Goal: Task Accomplishment & Management: Manage account settings

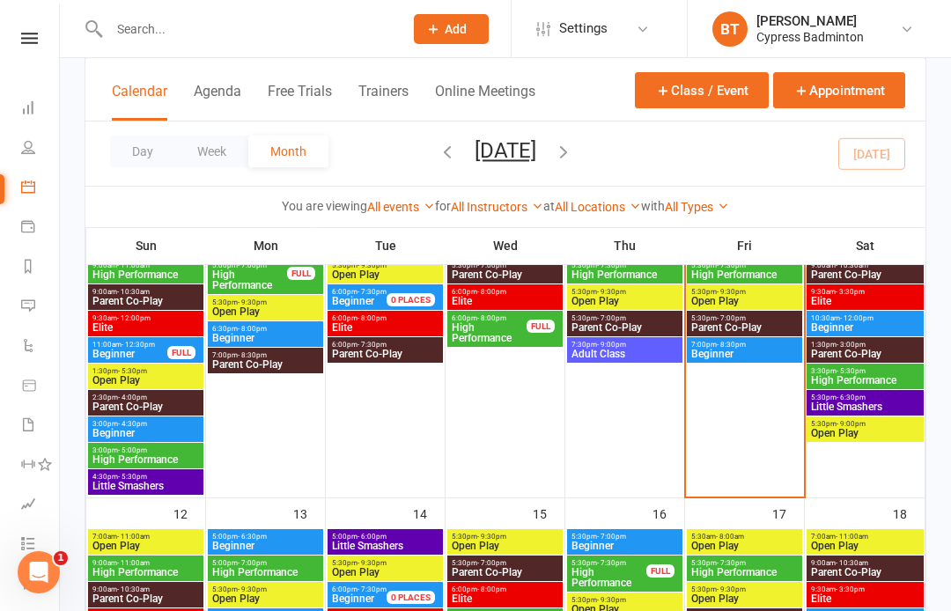
scroll to position [0, 1]
click at [153, 30] on input "text" at bounding box center [247, 29] width 287 height 25
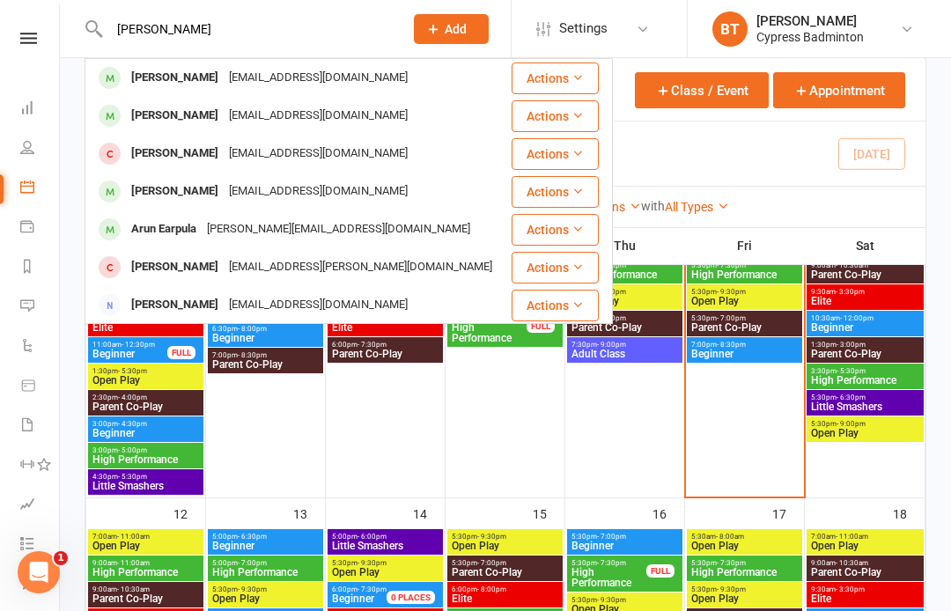
type input "[PERSON_NAME]"
click at [580, 73] on icon at bounding box center [577, 77] width 12 height 12
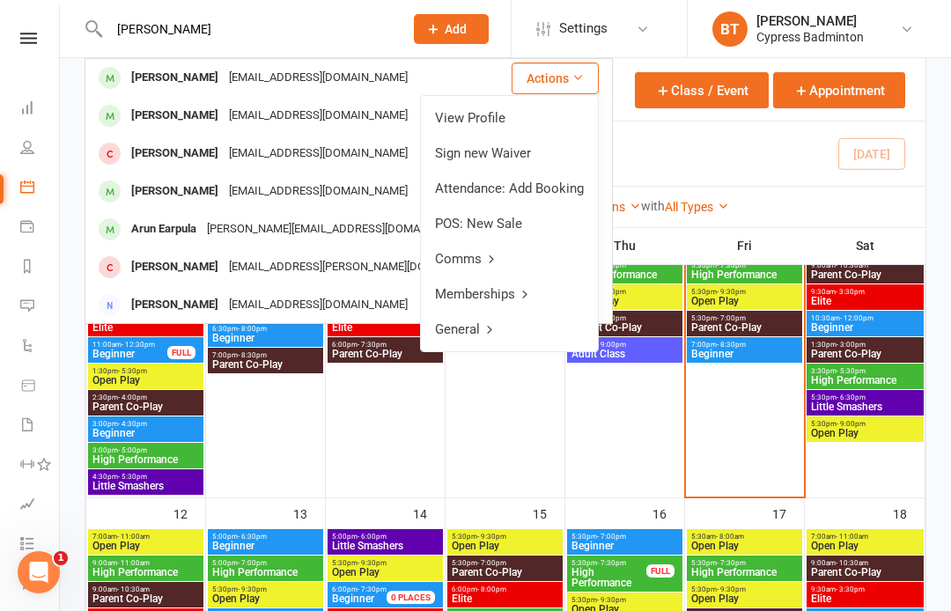
click at [513, 123] on link "View Profile" at bounding box center [509, 117] width 177 height 35
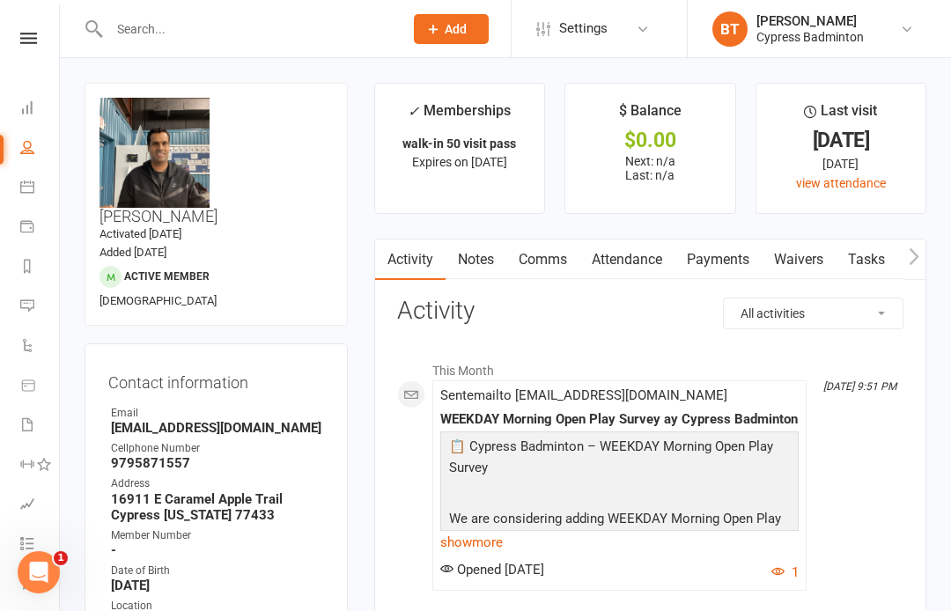
click at [28, 34] on icon at bounding box center [28, 38] width 17 height 11
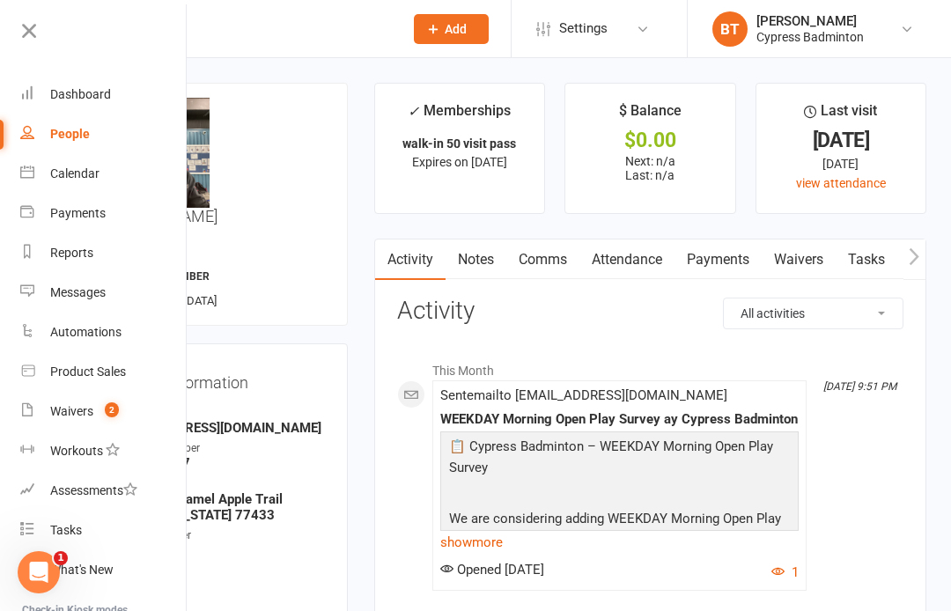
click at [92, 176] on div "Calendar" at bounding box center [74, 173] width 49 height 14
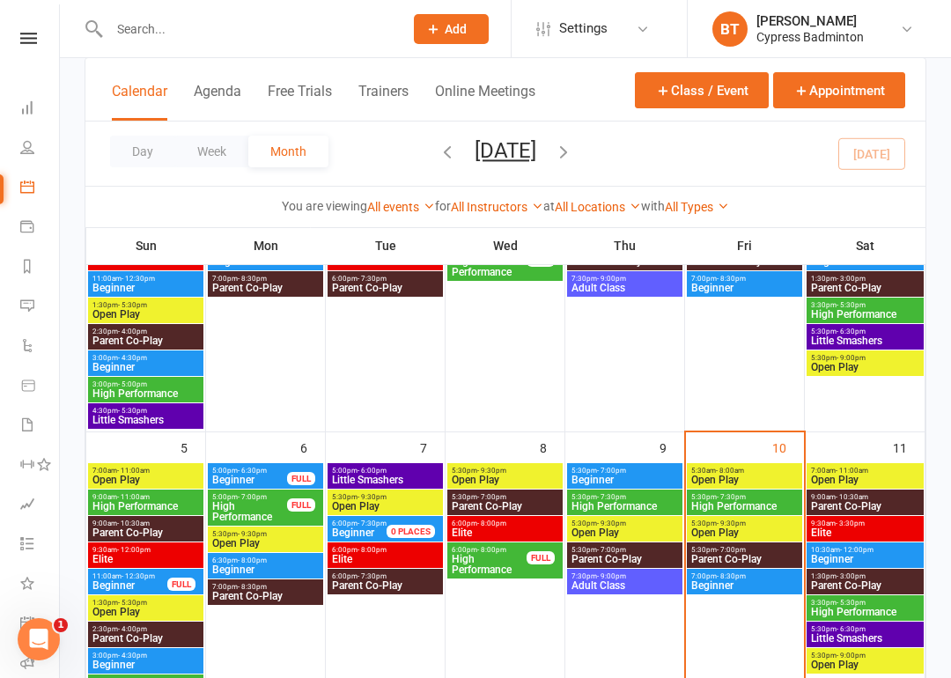
scroll to position [347, 0]
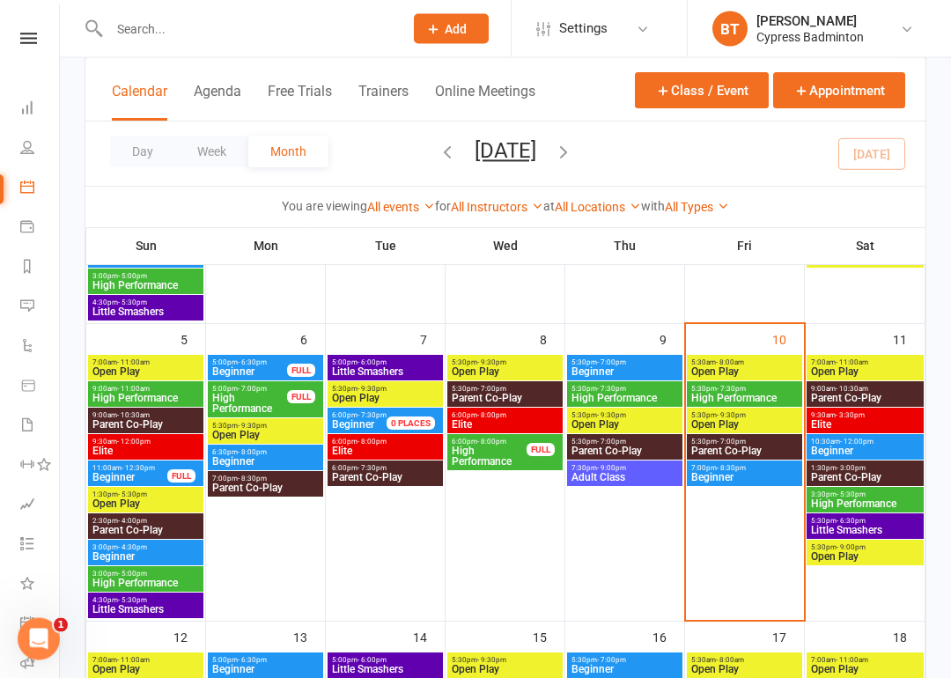
click at [737, 421] on span "Open Play" at bounding box center [744, 425] width 108 height 11
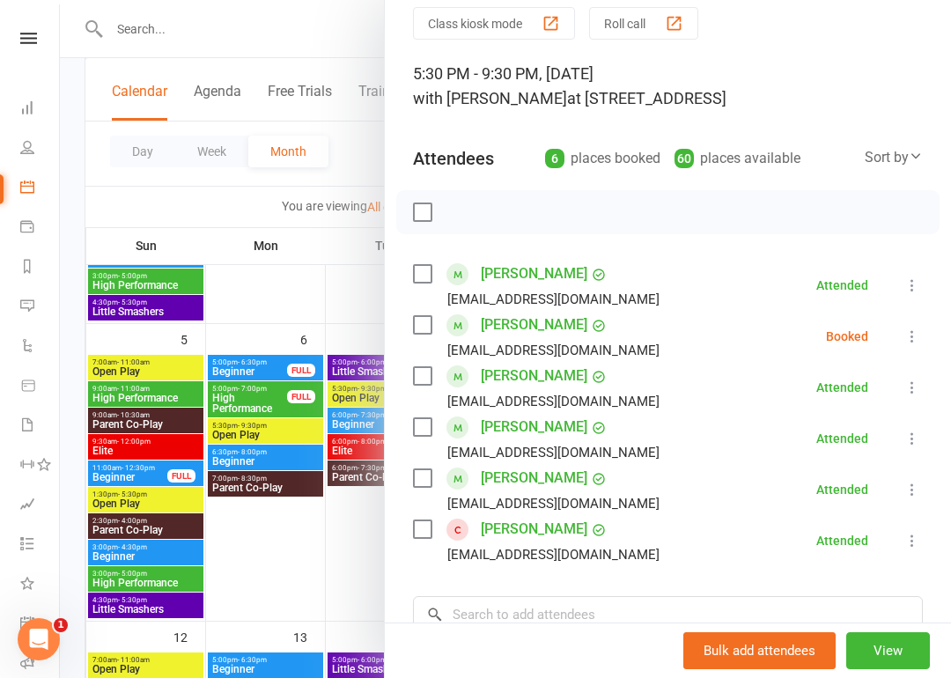
scroll to position [69, 0]
click at [914, 341] on icon at bounding box center [912, 336] width 18 height 18
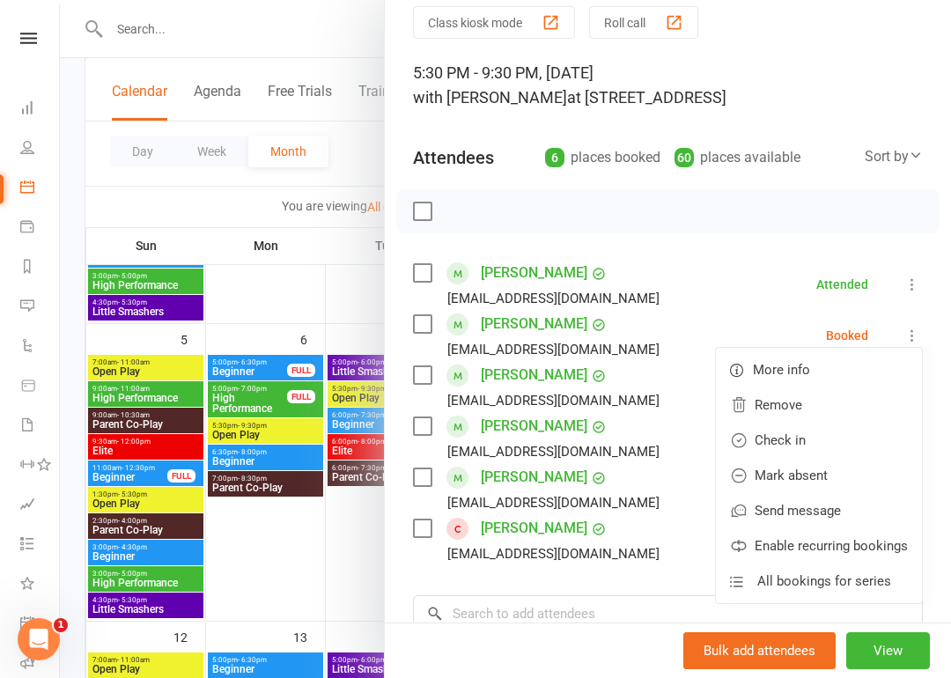
click at [796, 410] on link "Remove" at bounding box center [819, 404] width 206 height 35
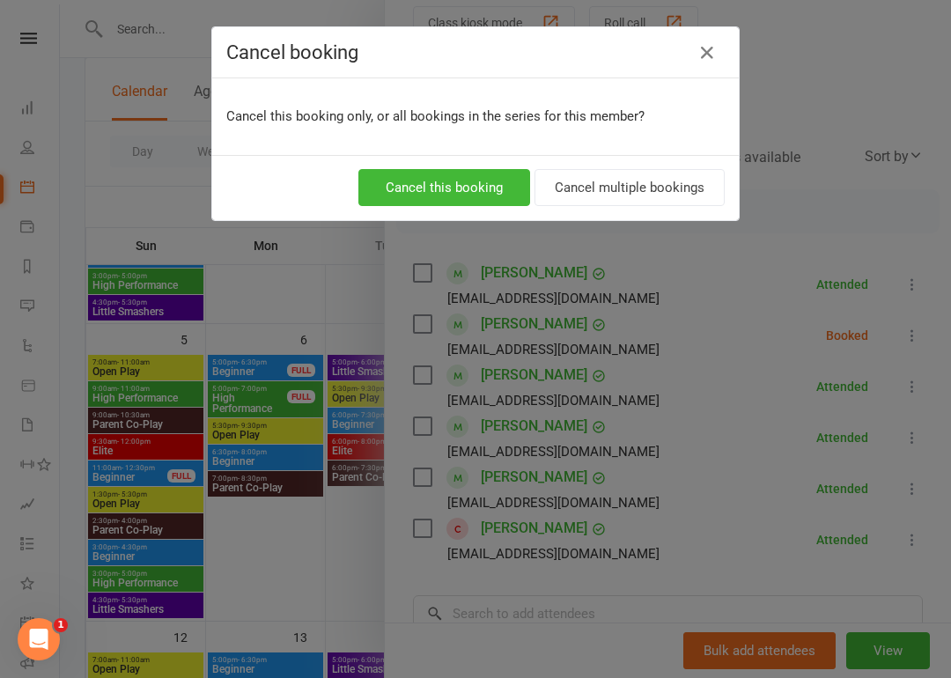
click at [466, 194] on button "Cancel this booking" at bounding box center [444, 187] width 172 height 37
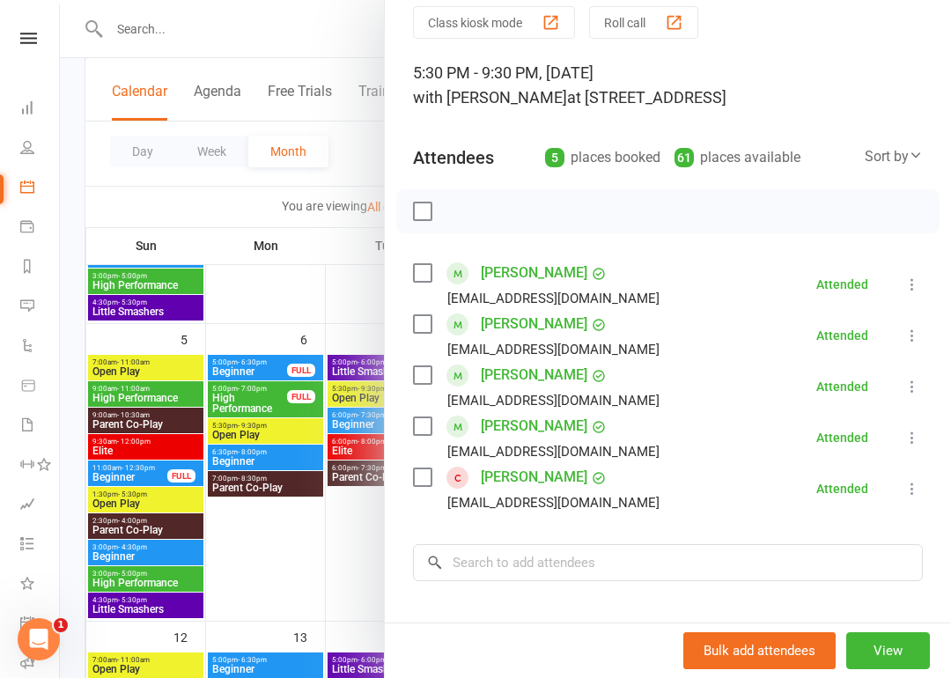
click at [29, 43] on icon at bounding box center [28, 38] width 17 height 11
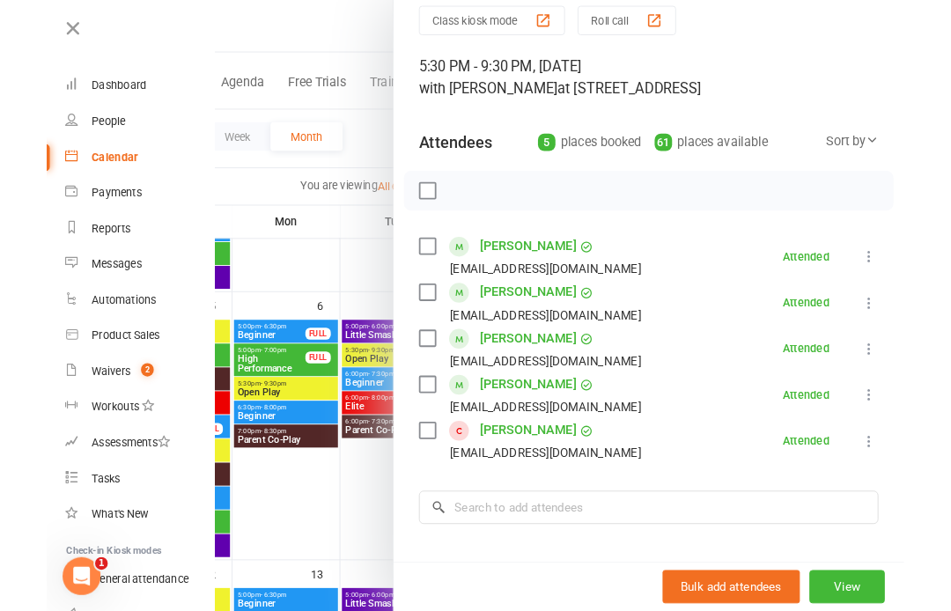
scroll to position [415, 0]
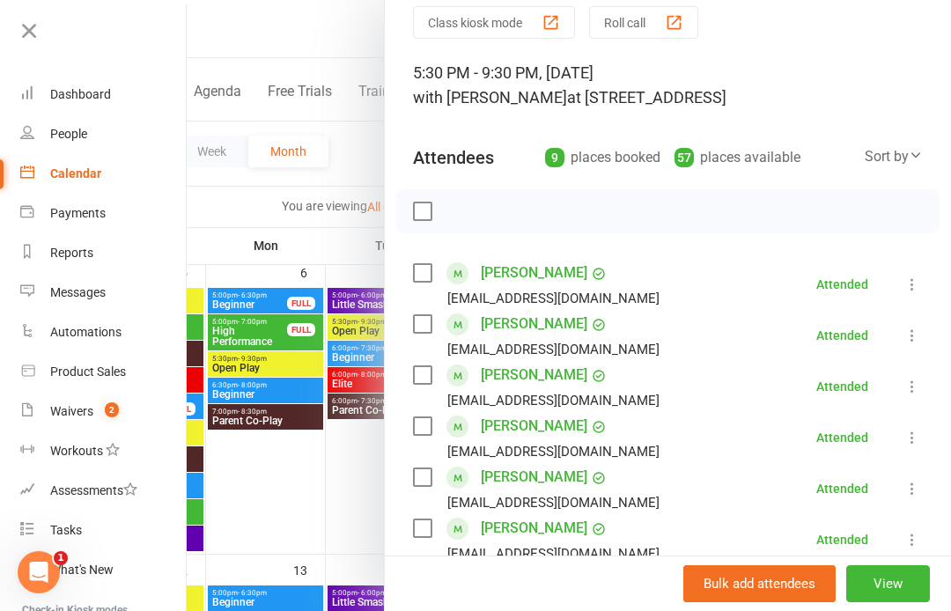
click at [229, 36] on div at bounding box center [569, 305] width 764 height 611
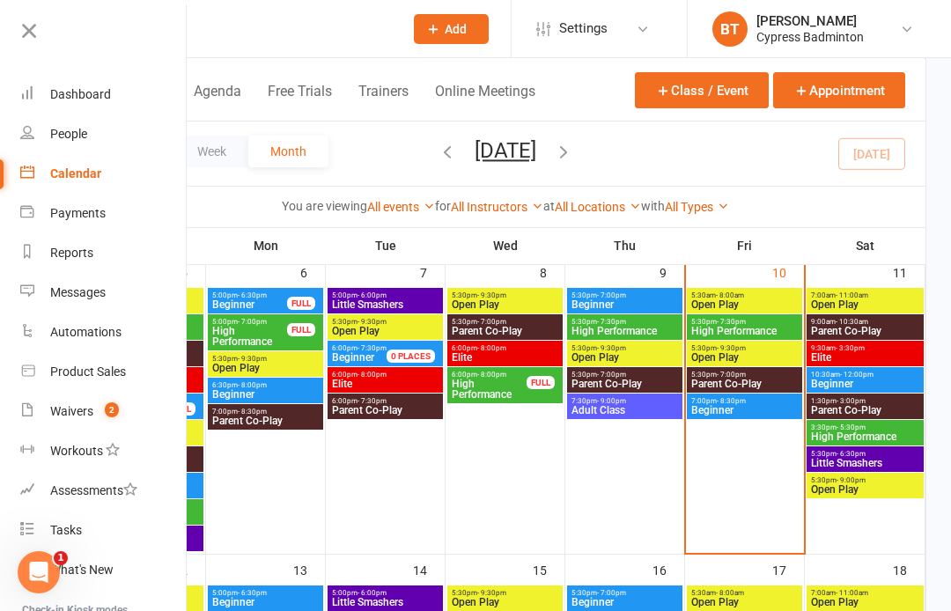
click at [233, 36] on input "text" at bounding box center [247, 29] width 287 height 25
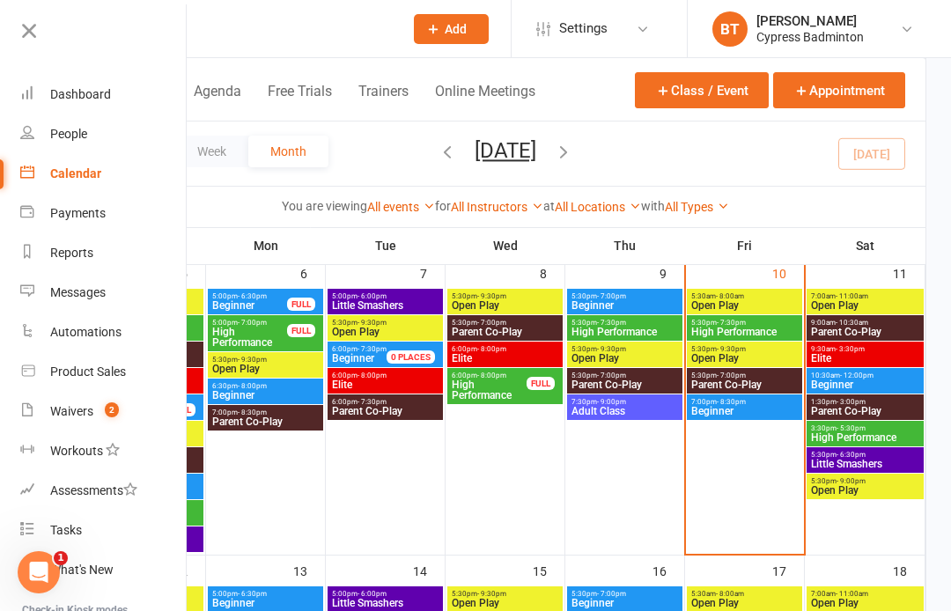
click at [40, 22] on icon at bounding box center [29, 30] width 25 height 25
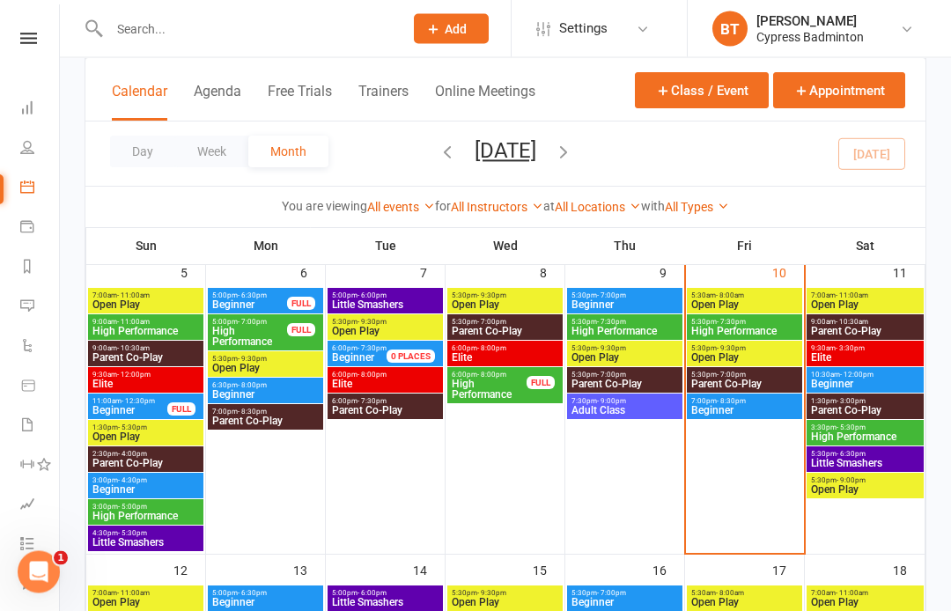
click at [136, 24] on input "text" at bounding box center [247, 29] width 287 height 25
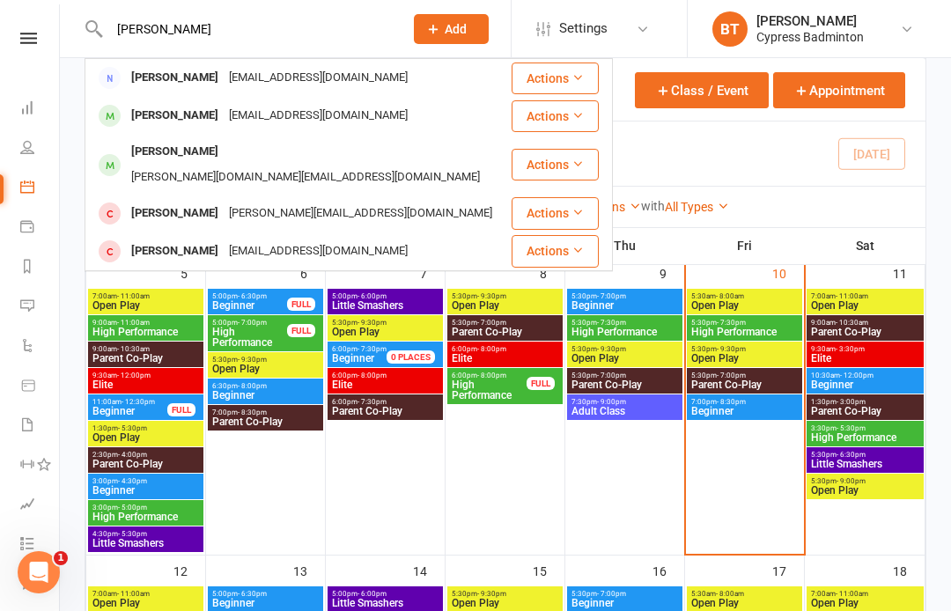
type input "[PERSON_NAME]"
click at [547, 115] on button "Actions" at bounding box center [554, 116] width 87 height 32
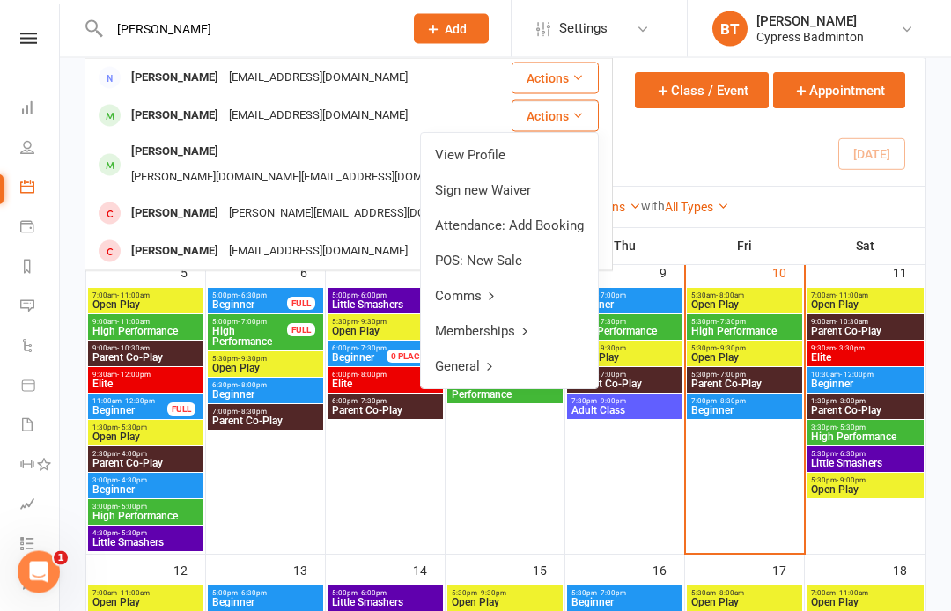
click at [491, 153] on link "View Profile" at bounding box center [509, 155] width 177 height 35
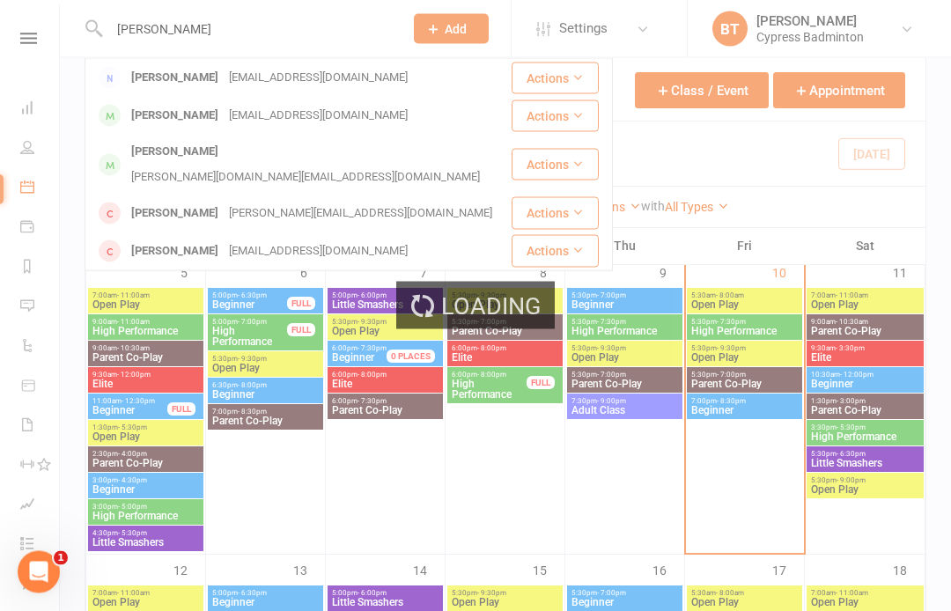
scroll to position [415, 0]
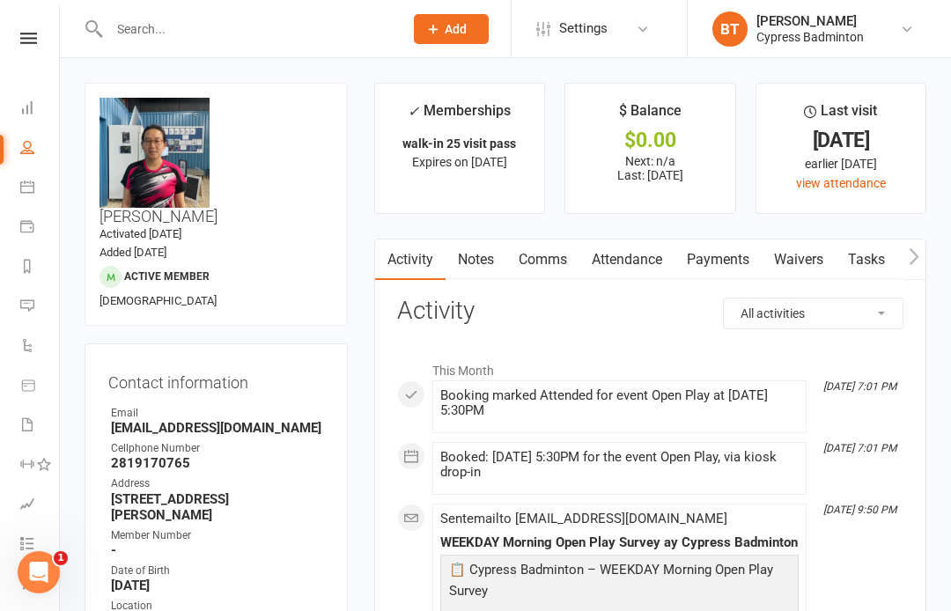
click at [37, 39] on link at bounding box center [28, 38] width 62 height 11
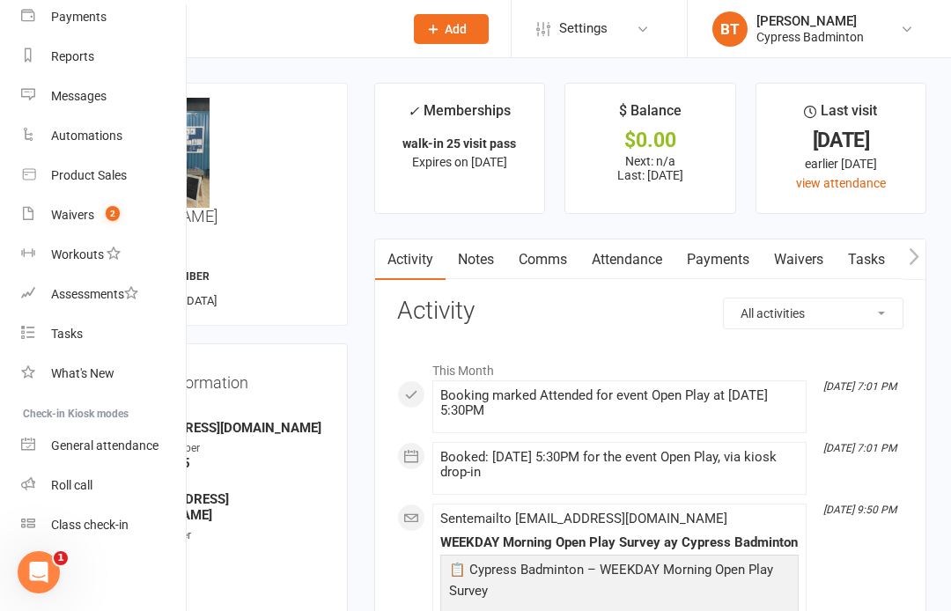
scroll to position [196, 0]
click at [214, 33] on input "text" at bounding box center [247, 29] width 287 height 25
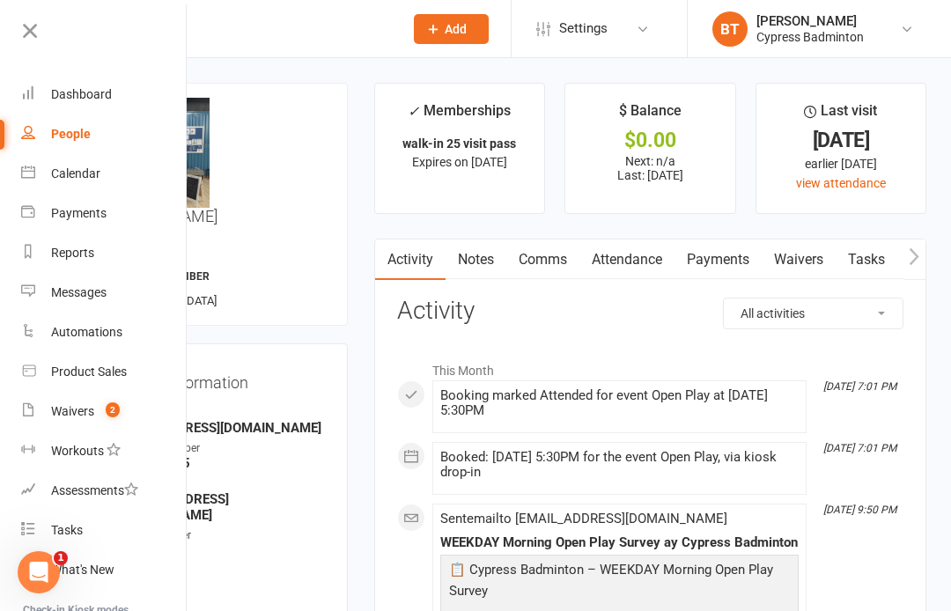
scroll to position [0, 0]
click at [11, 36] on div at bounding box center [93, 38] width 186 height 40
click at [32, 32] on icon at bounding box center [30, 30] width 25 height 25
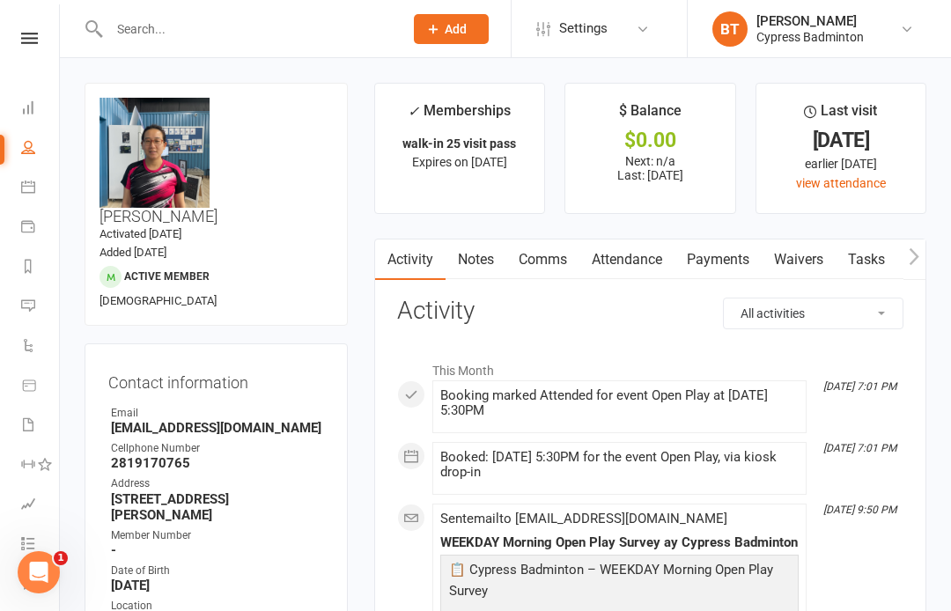
click at [159, 26] on input "text" at bounding box center [247, 29] width 287 height 25
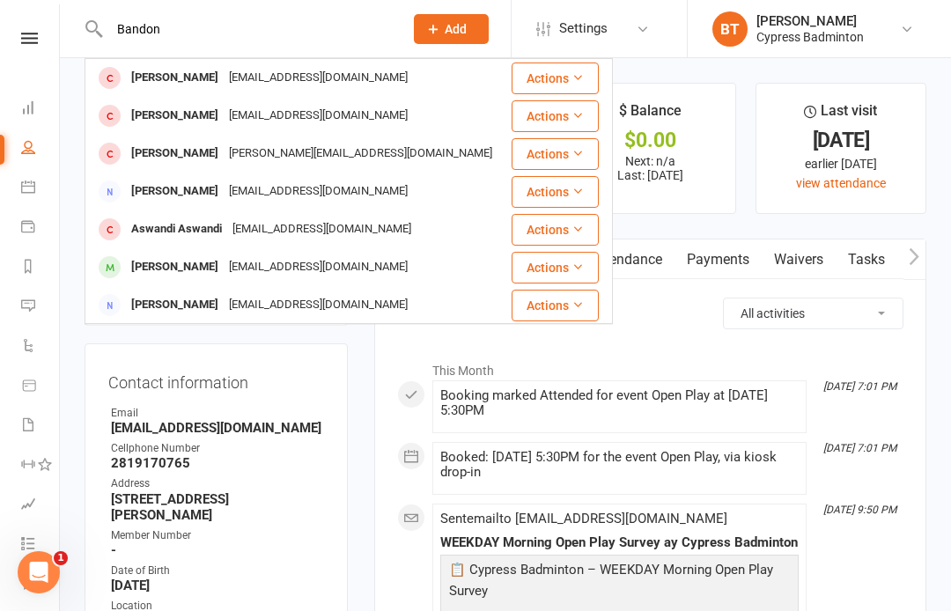
type input "Bandon"
click at [561, 70] on button "Actions" at bounding box center [554, 78] width 87 height 32
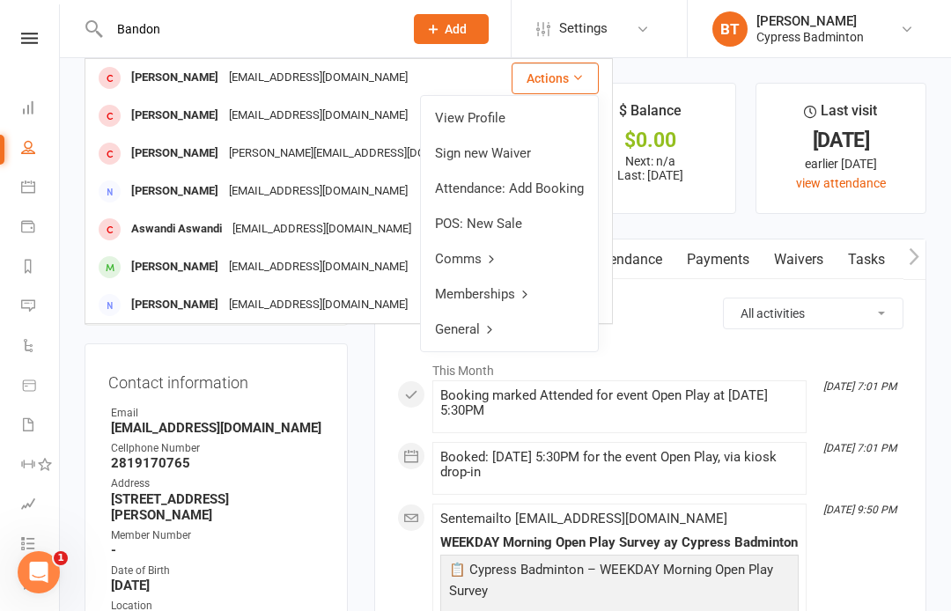
click at [487, 123] on link "View Profile" at bounding box center [509, 117] width 177 height 35
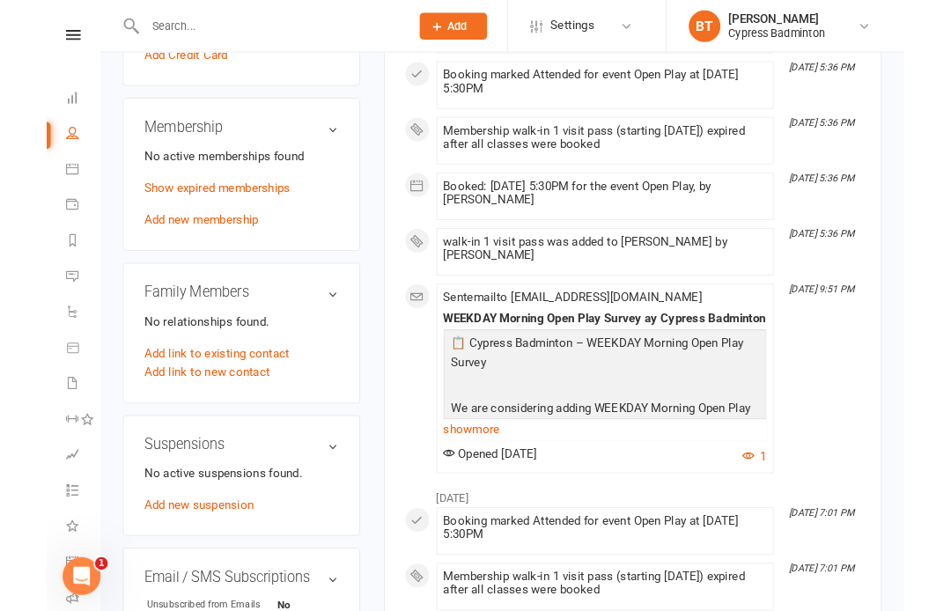
scroll to position [703, 0]
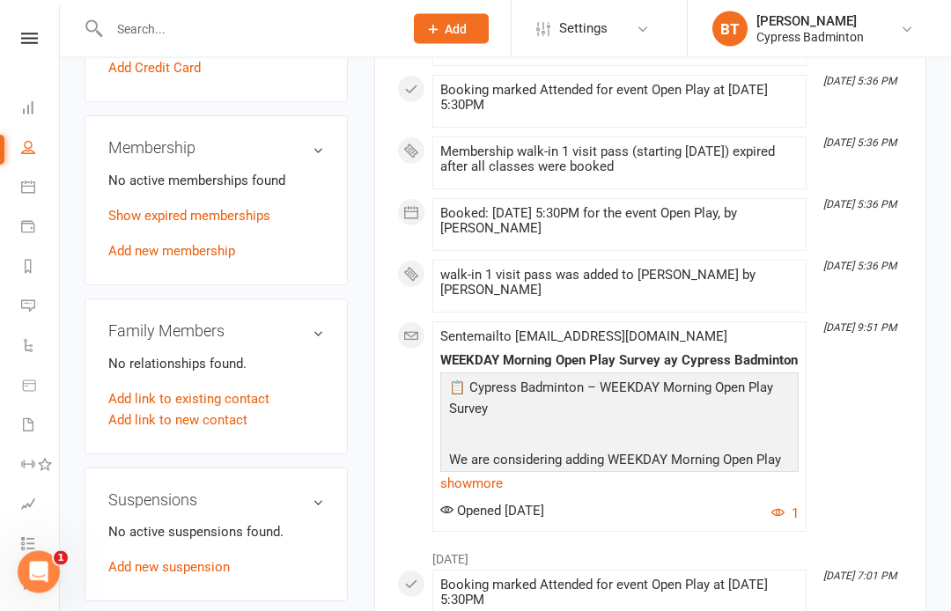
click at [165, 244] on link "Add new membership" at bounding box center [171, 252] width 127 height 16
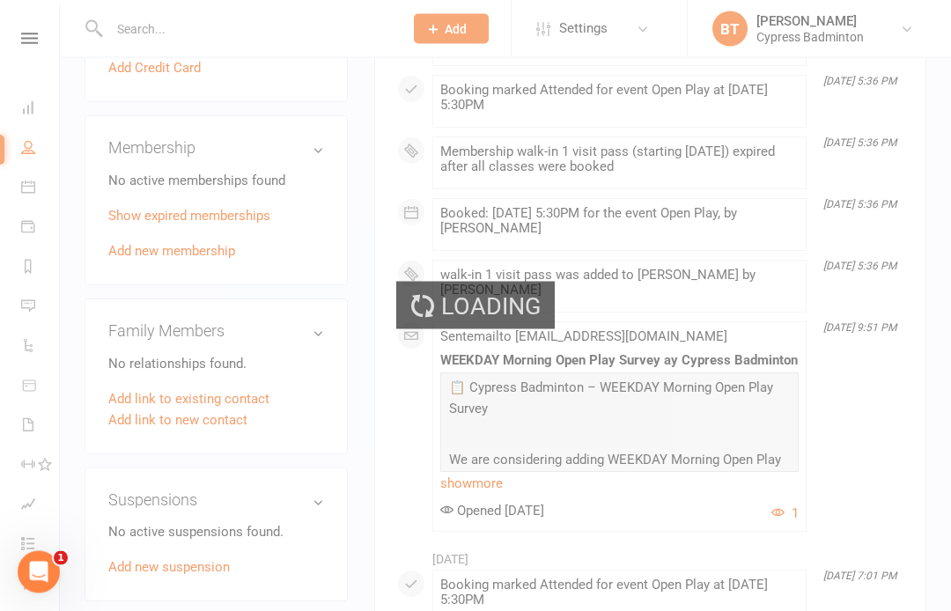
scroll to position [704, 0]
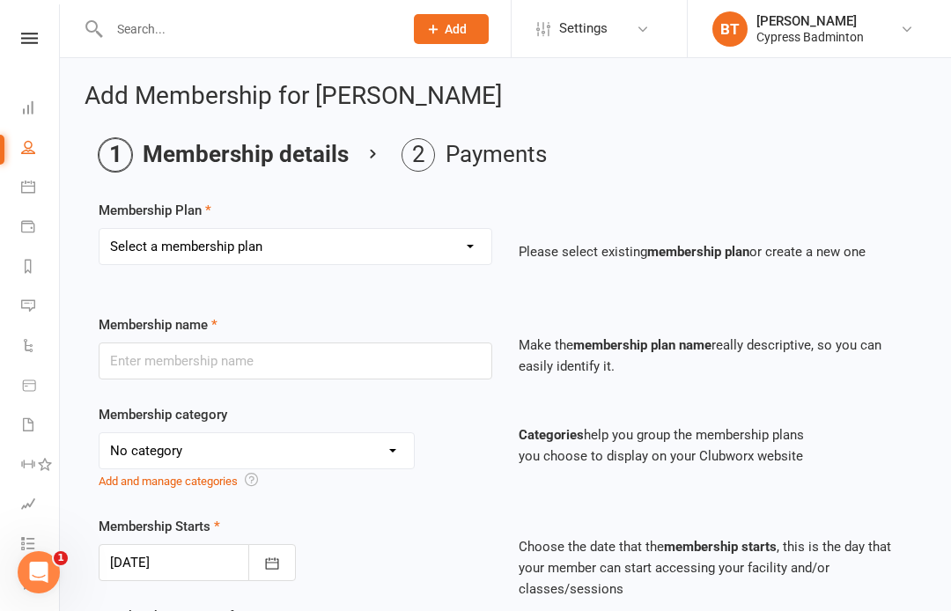
click at [462, 238] on select "Select a membership plan Create new Membership Plan walk-in 1 visit pass walk-i…" at bounding box center [295, 246] width 392 height 35
select select "1"
type input "walk-in 1 visit pass"
select select "29"
type input "1"
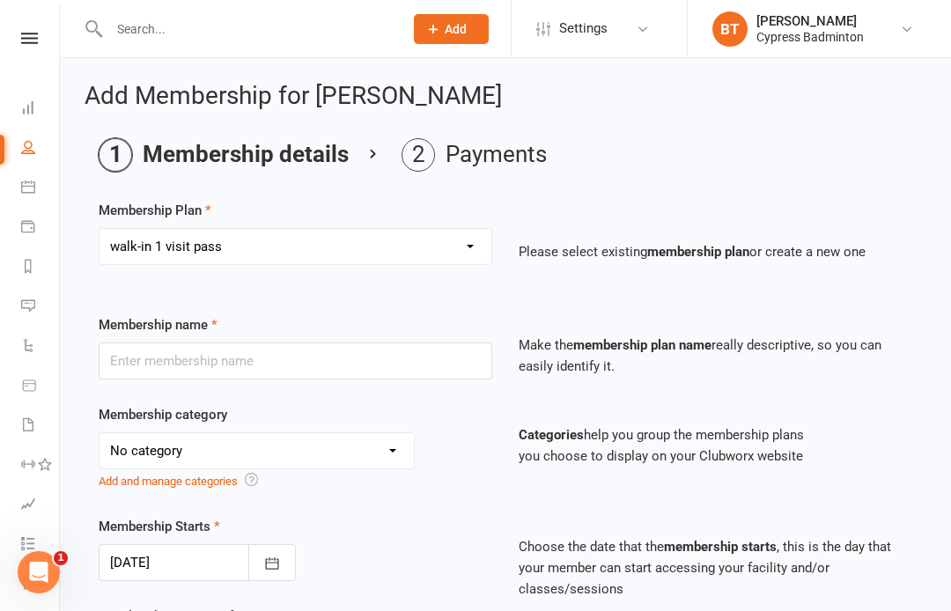
select select "1"
type input "1"
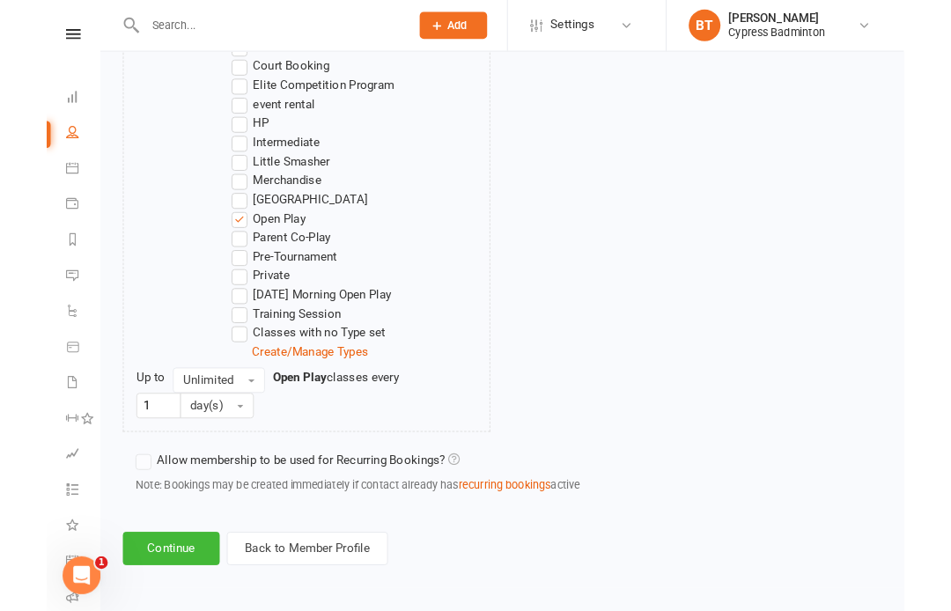
scroll to position [1149, 0]
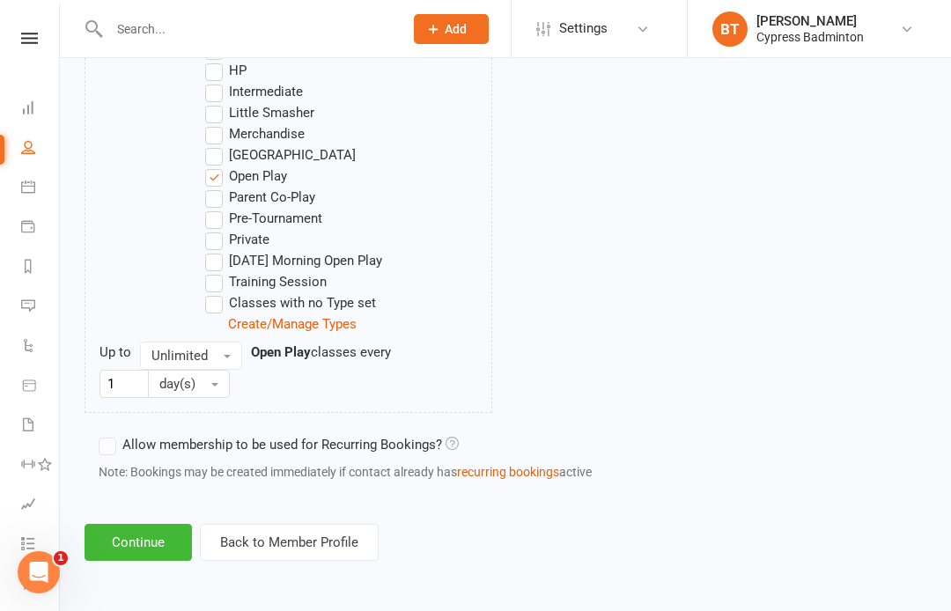
click at [147, 532] on button "Continue" at bounding box center [137, 542] width 107 height 37
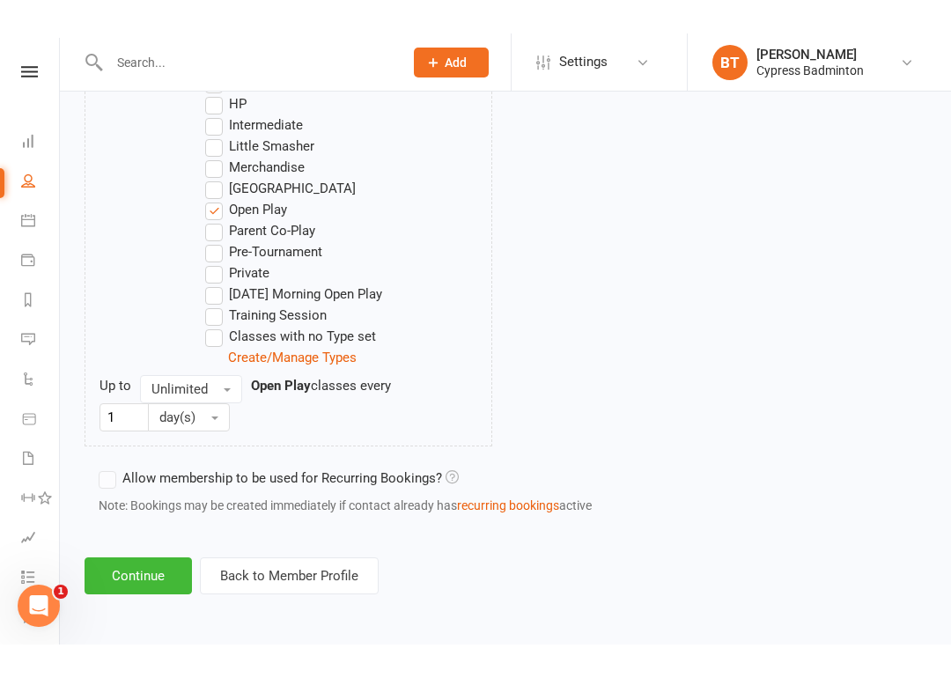
scroll to position [0, 0]
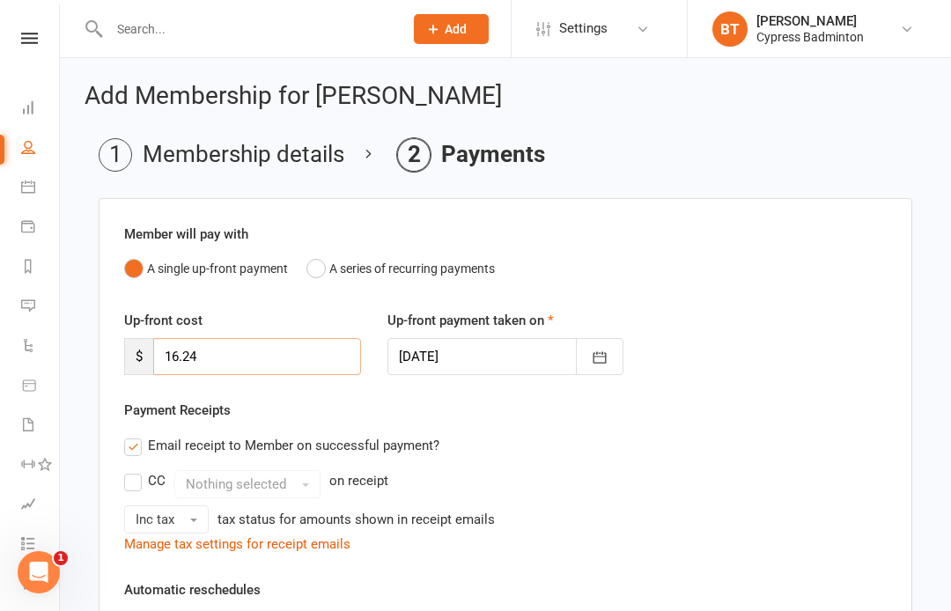
click at [217, 344] on input "16.24" at bounding box center [257, 356] width 208 height 37
click at [217, 341] on input "16.24" at bounding box center [257, 356] width 208 height 37
click at [207, 345] on input "16.24" at bounding box center [257, 356] width 208 height 37
click at [201, 369] on input "16.24" at bounding box center [257, 356] width 208 height 37
type input "1"
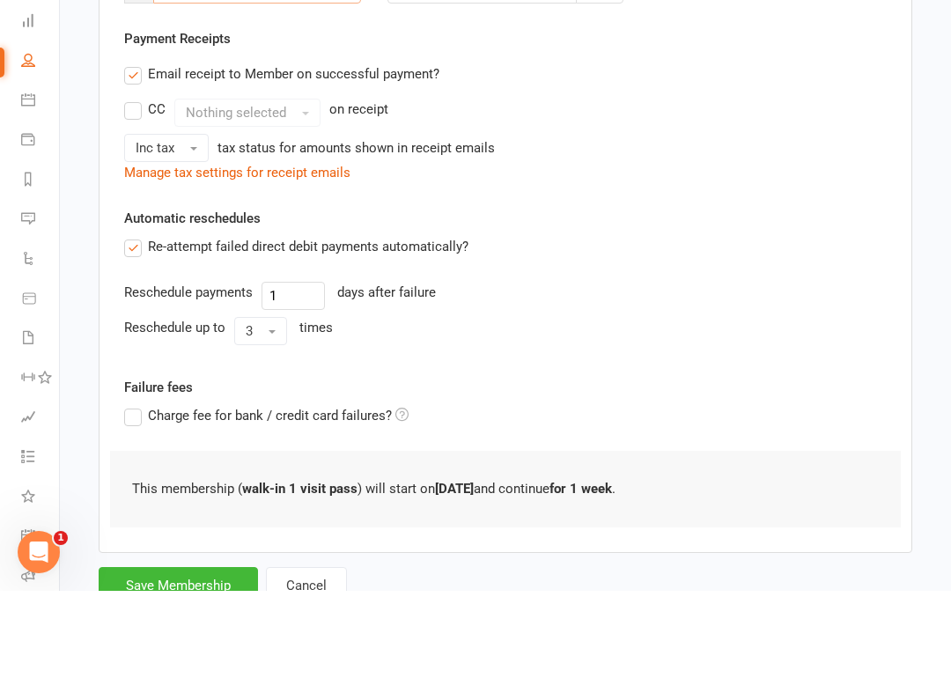
scroll to position [365, 0]
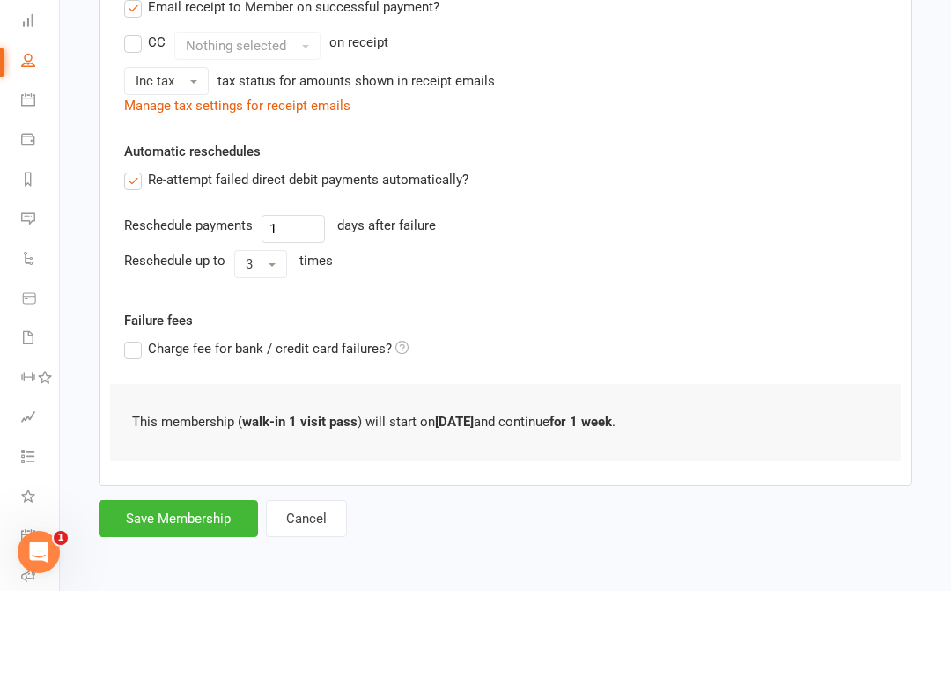
click at [180, 587] on button "Save Membership" at bounding box center [178, 605] width 159 height 37
type input "0"
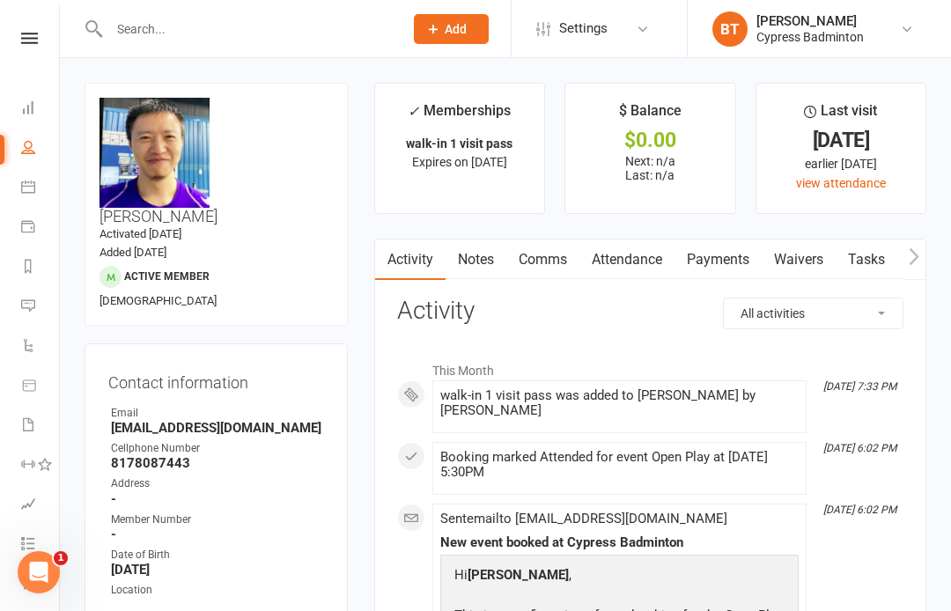
click at [136, 28] on input "text" at bounding box center [247, 29] width 287 height 25
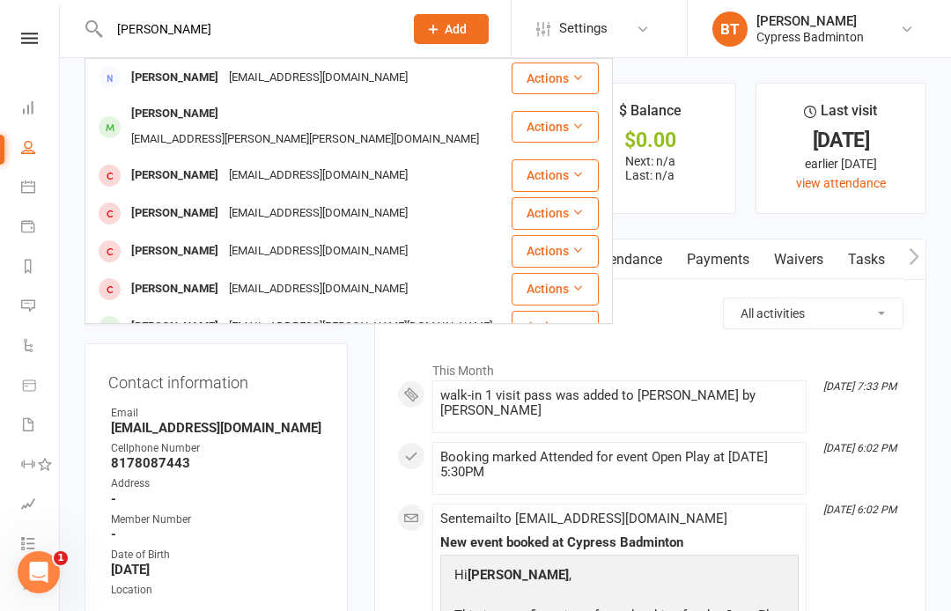
type input "[PERSON_NAME]"
click at [553, 116] on button "Actions" at bounding box center [554, 127] width 87 height 32
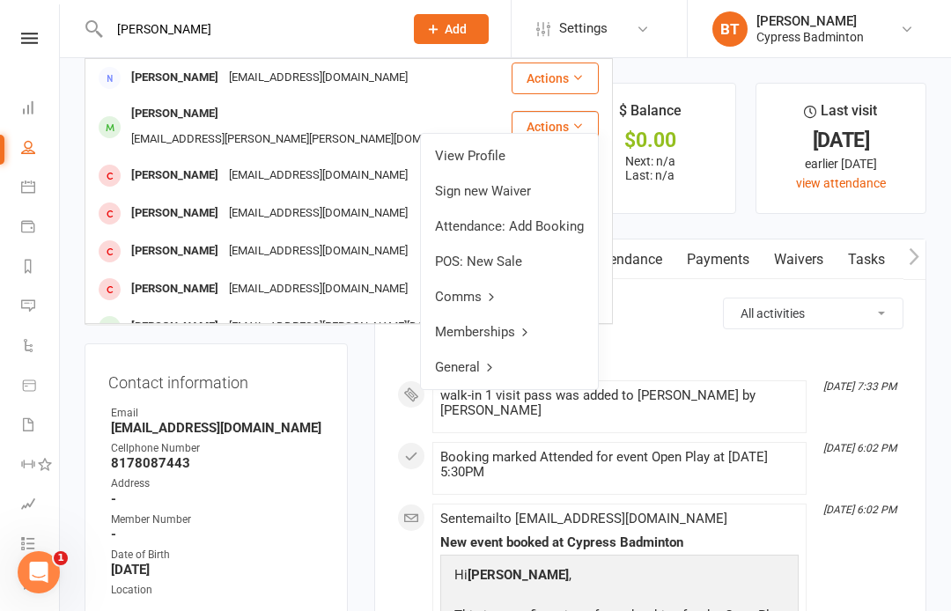
click at [462, 161] on link "View Profile" at bounding box center [509, 155] width 177 height 35
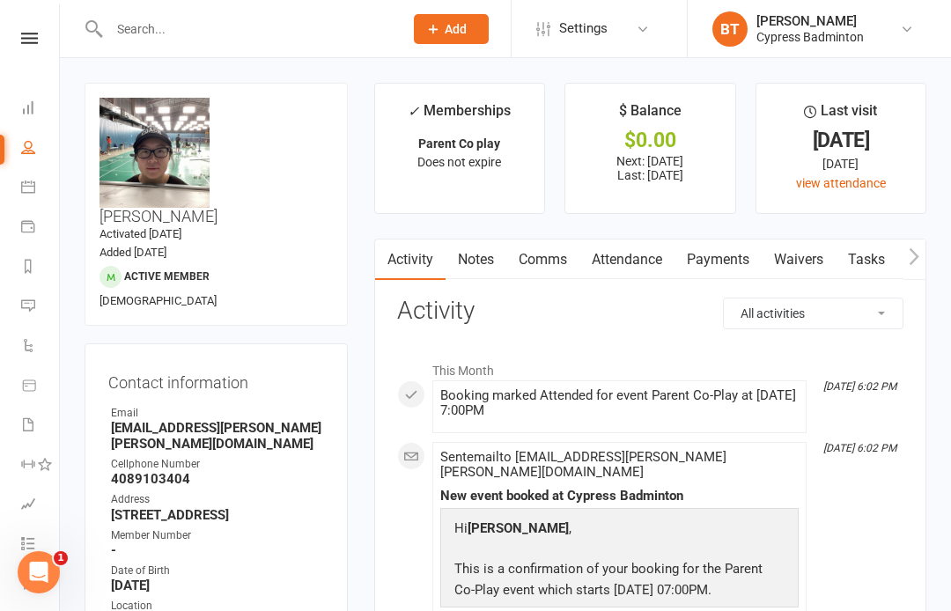
click at [718, 258] on link "Payments" at bounding box center [717, 259] width 87 height 40
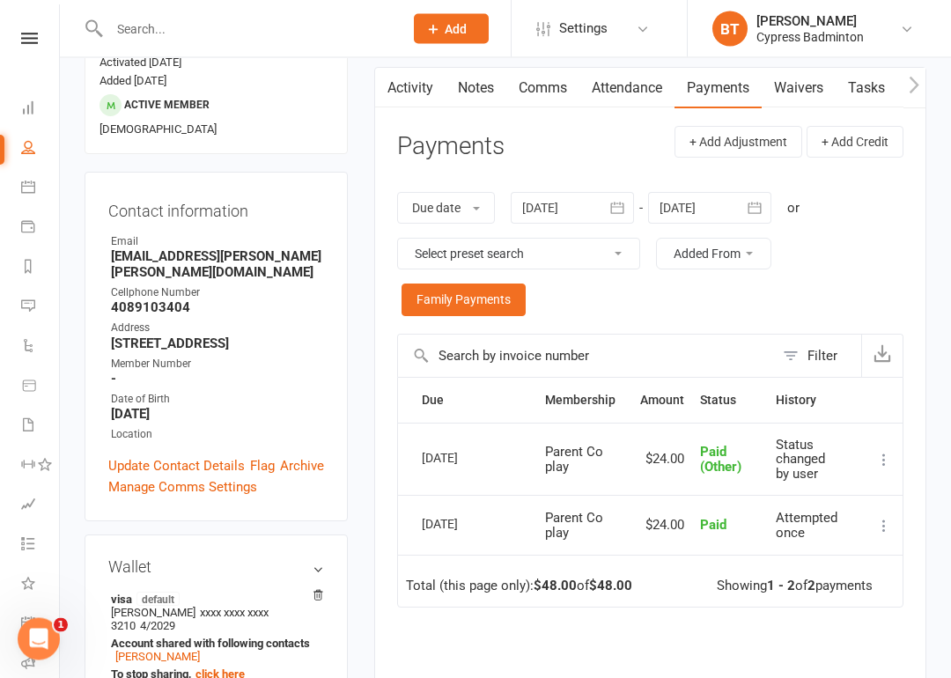
scroll to position [180, 0]
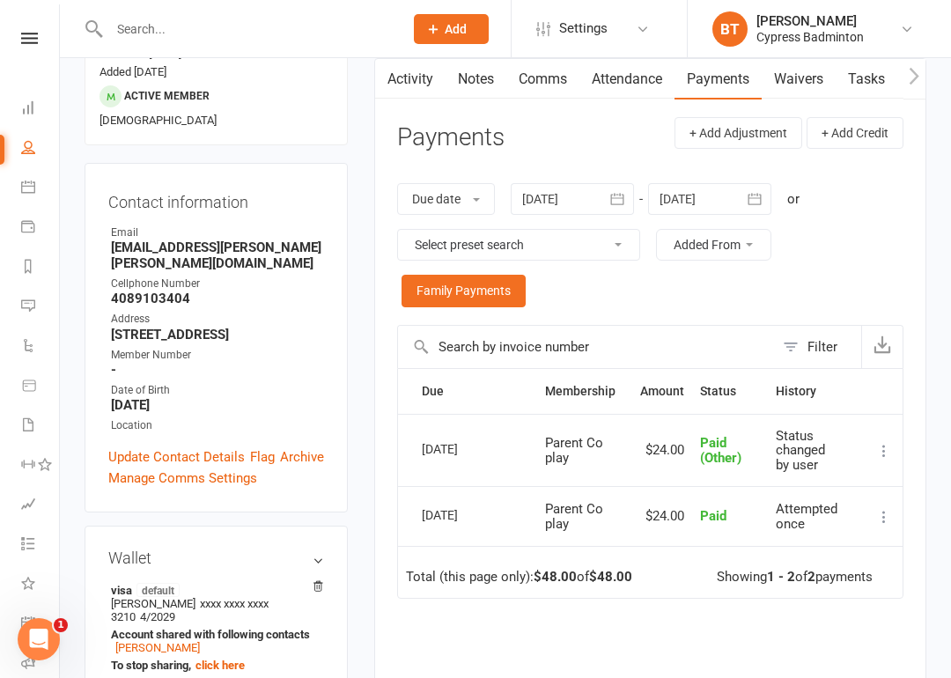
click at [894, 442] on button at bounding box center [883, 450] width 21 height 21
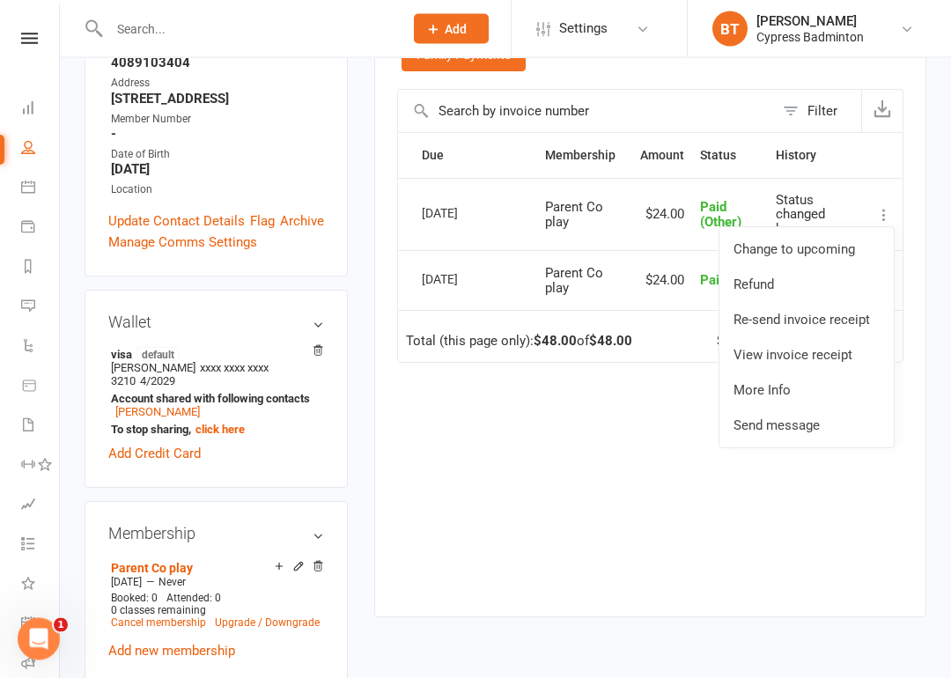
scroll to position [417, 0]
click at [879, 547] on div "Due Contact Membership Amount Status History Invoice # Select this [DATE] [PERS…" at bounding box center [650, 360] width 506 height 459
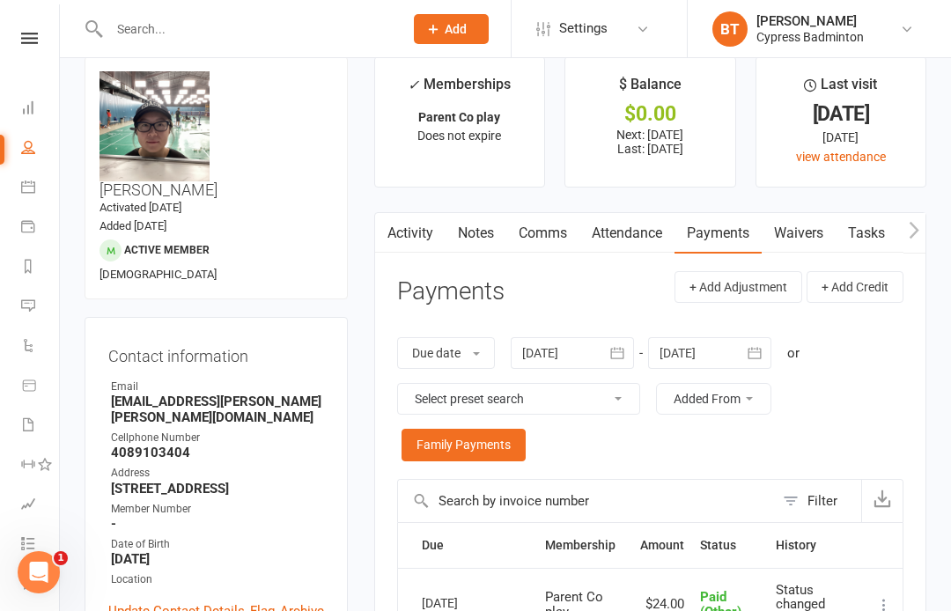
scroll to position [27, 0]
click at [723, 236] on link "Payments" at bounding box center [717, 232] width 87 height 40
click at [574, 349] on div at bounding box center [571, 352] width 123 height 32
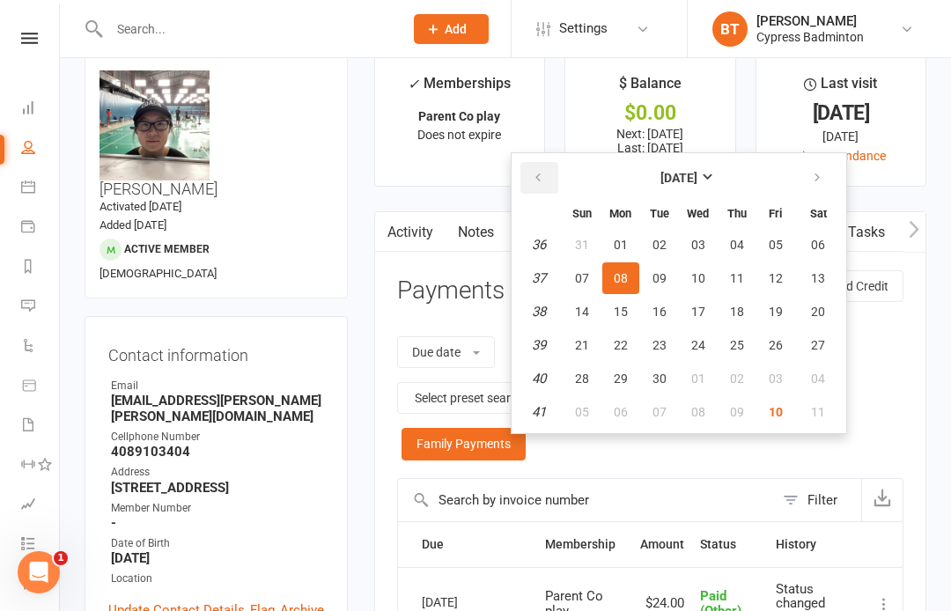
click at [537, 165] on button "button" at bounding box center [539, 178] width 38 height 32
click at [544, 172] on icon "button" at bounding box center [538, 178] width 12 height 14
click at [585, 331] on button "20" at bounding box center [581, 345] width 37 height 32
type input "[DATE]"
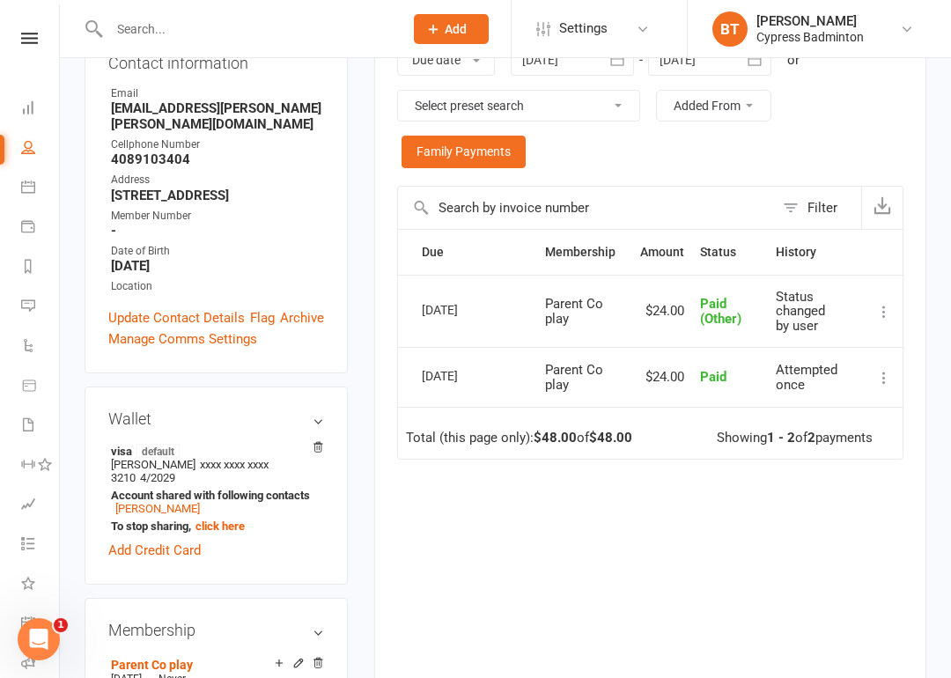
scroll to position [320, 0]
click at [892, 315] on button at bounding box center [883, 310] width 21 height 21
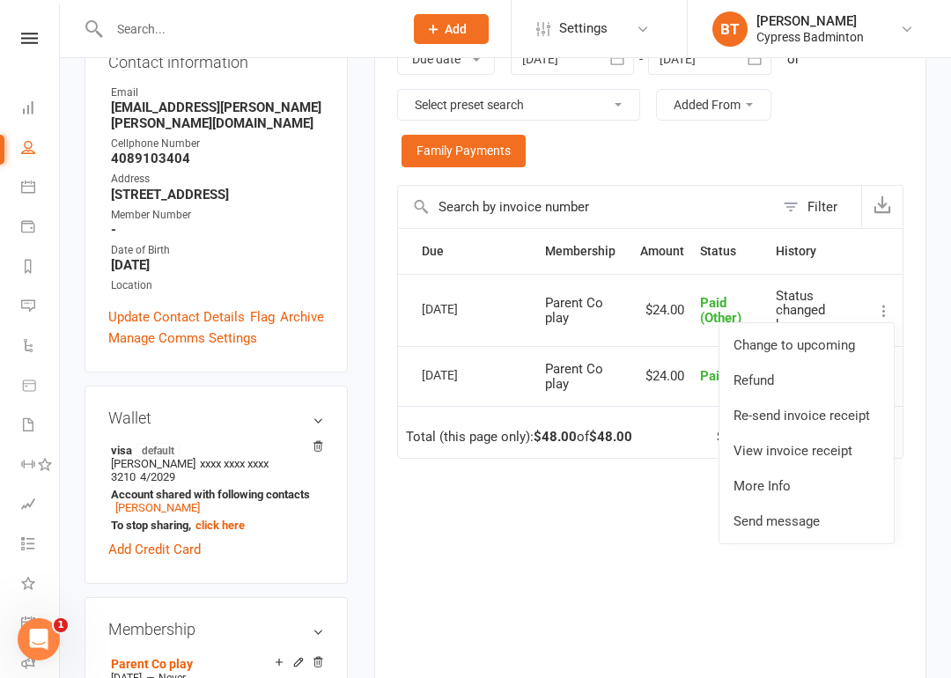
click at [829, 446] on link "View invoice receipt" at bounding box center [806, 450] width 174 height 35
